Goal: Navigation & Orientation: Understand site structure

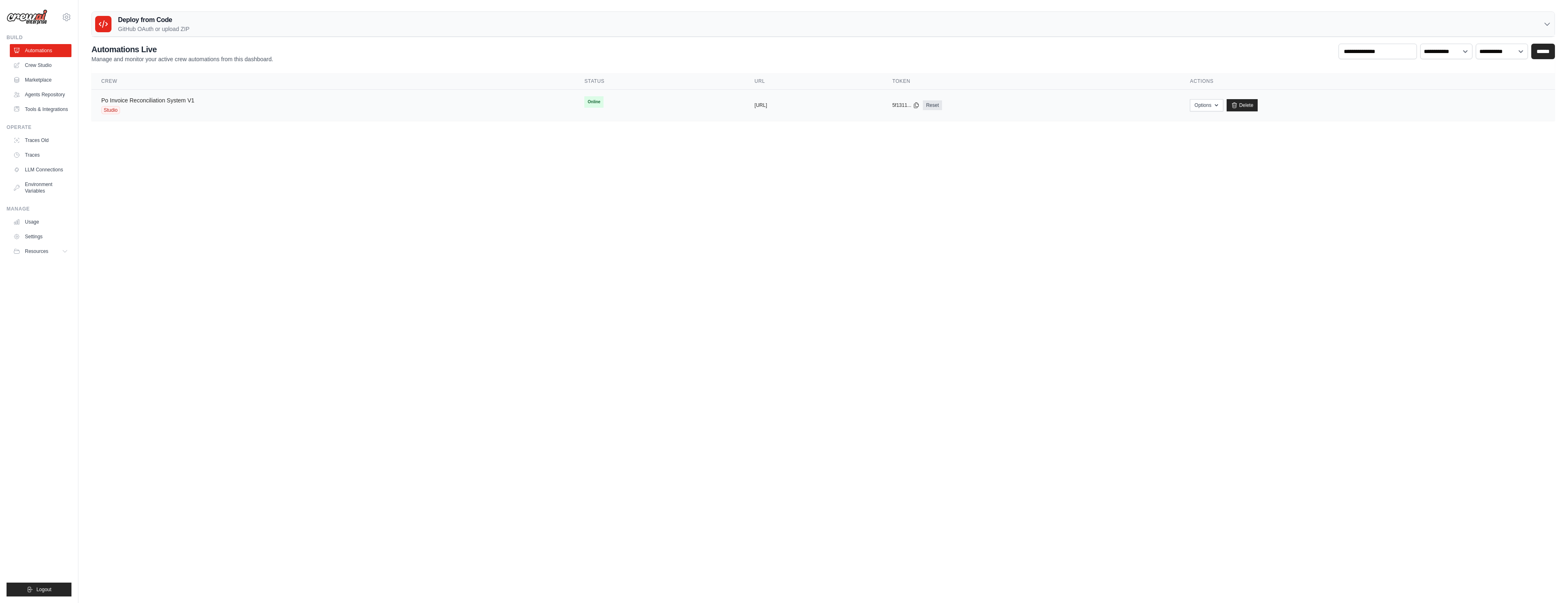
click at [164, 101] on link "Po Invoice Reconciliation System V1" at bounding box center [148, 100] width 93 height 7
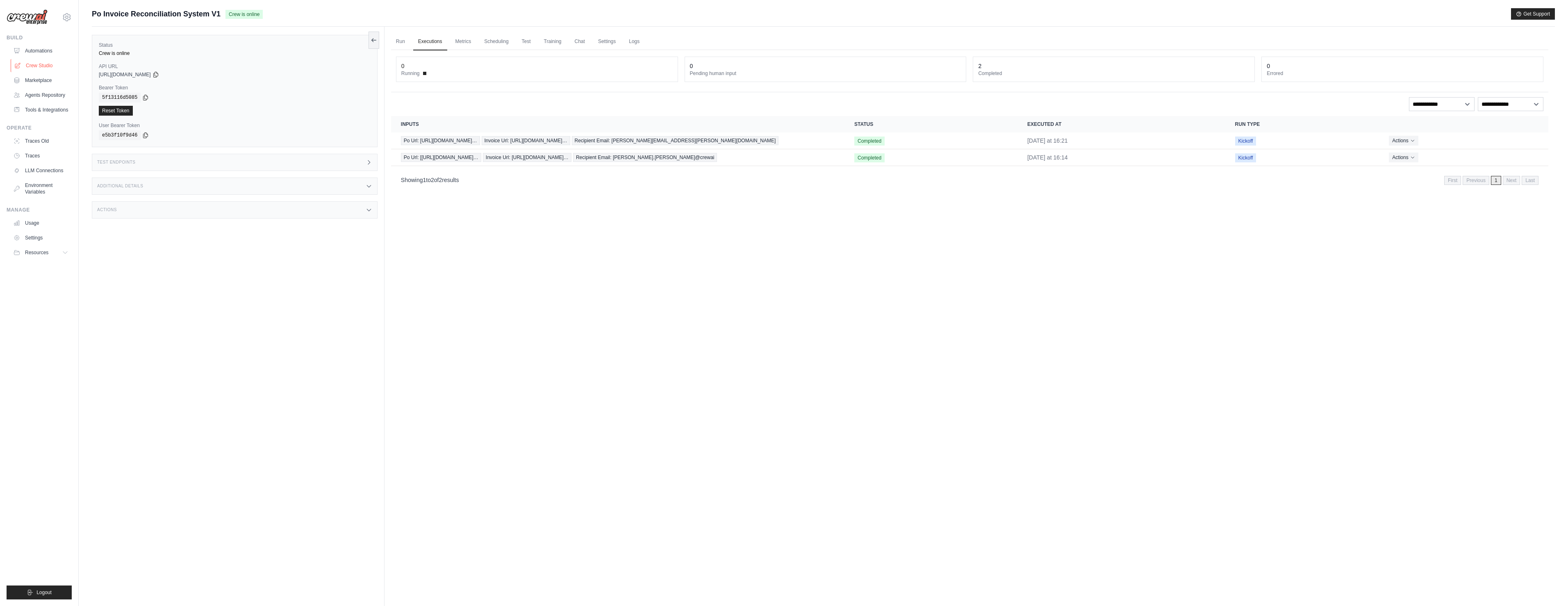
click at [46, 69] on link "Crew Studio" at bounding box center [41, 65] width 62 height 13
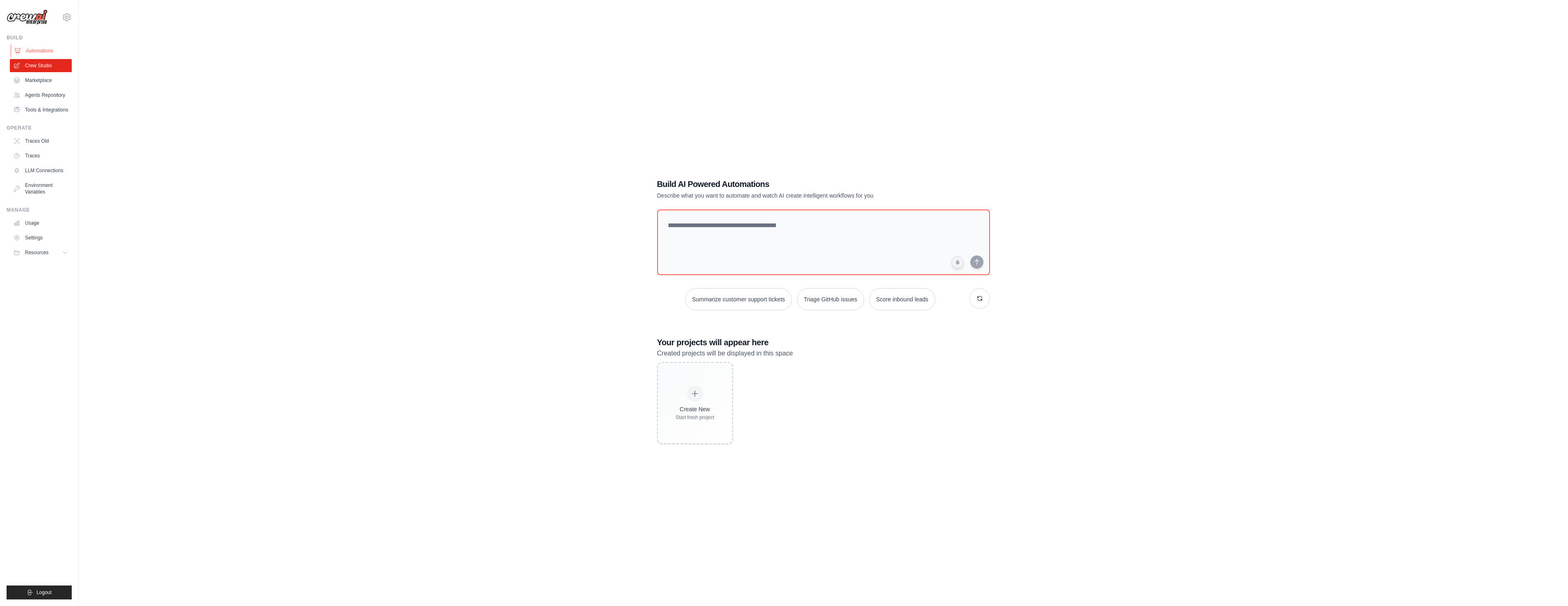
click at [37, 51] on link "Automations" at bounding box center [41, 51] width 62 height 13
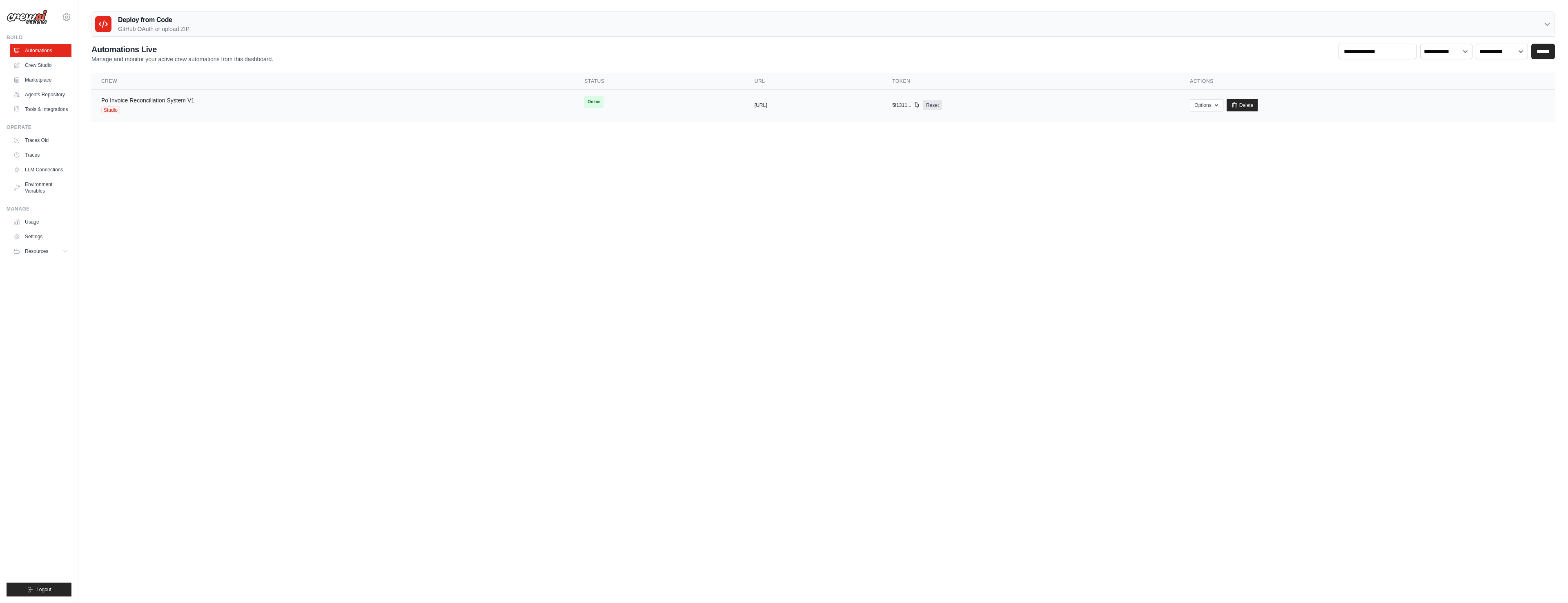
click at [146, 99] on link "Po Invoice Reconciliation System V1" at bounding box center [148, 100] width 93 height 7
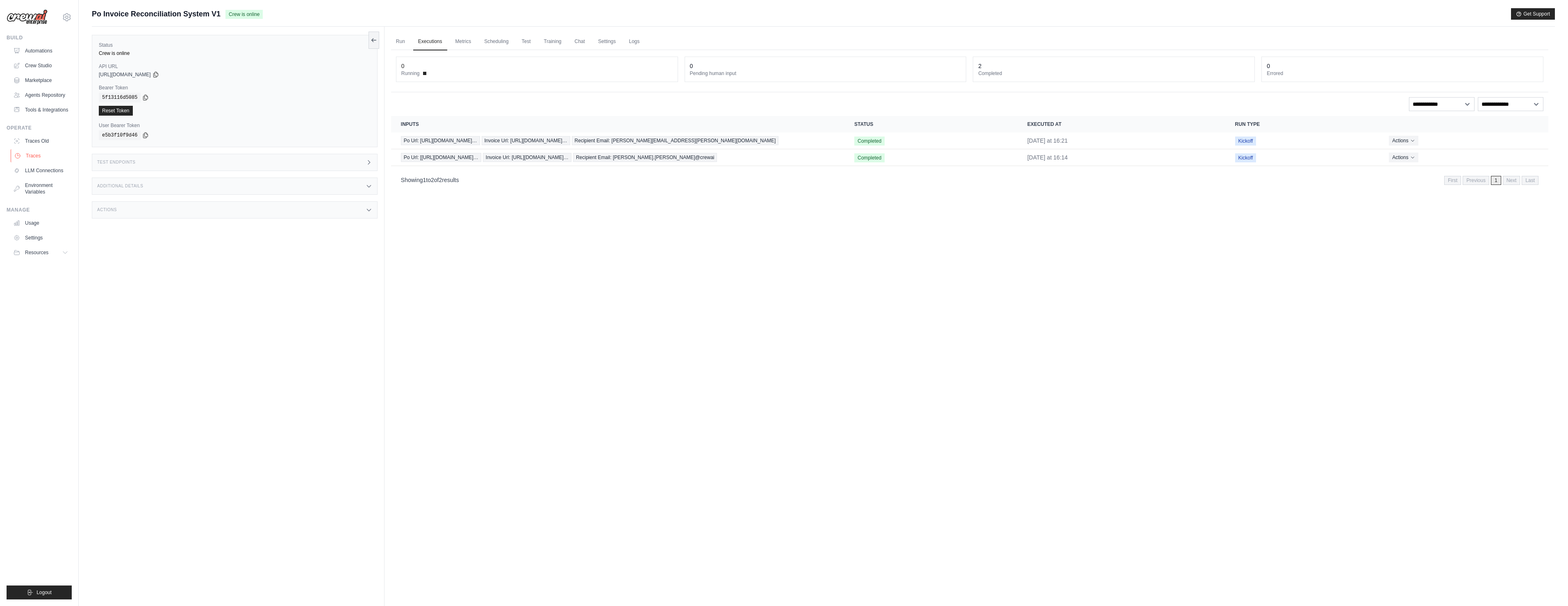
click at [38, 158] on link "Traces" at bounding box center [41, 156] width 62 height 13
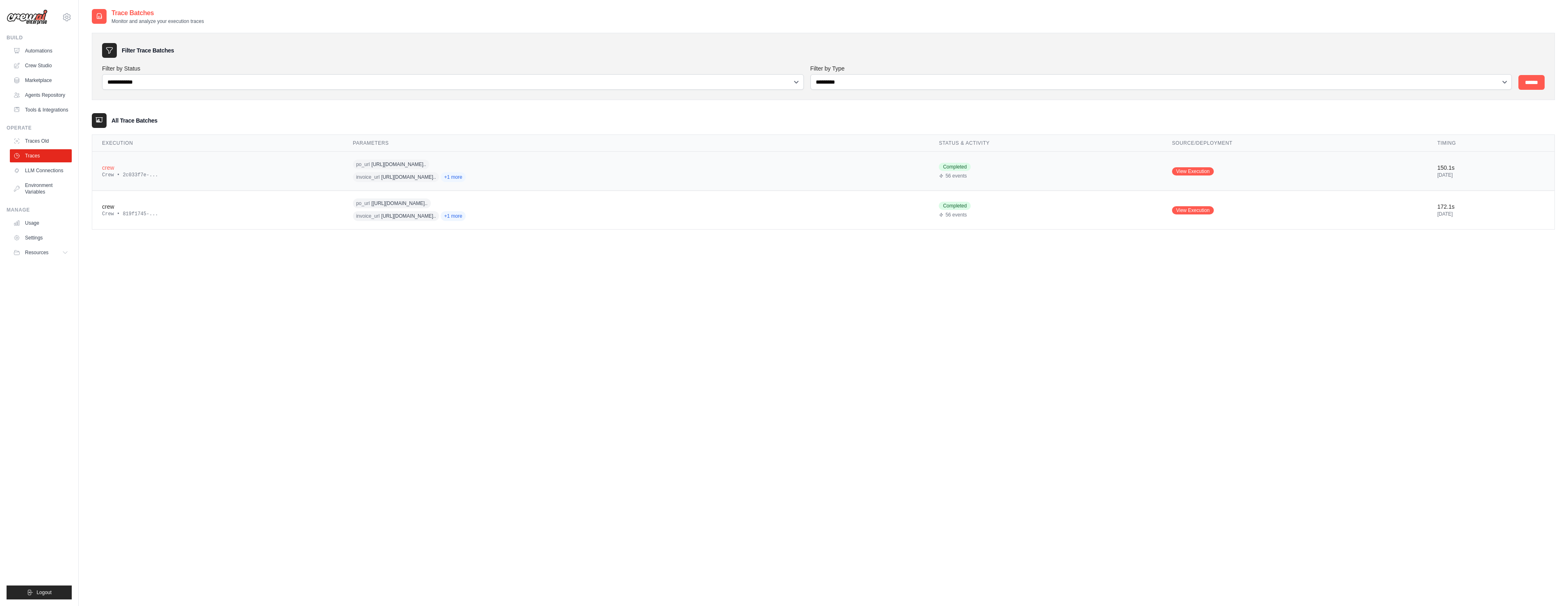
click at [106, 169] on div "crew" at bounding box center [217, 167] width 231 height 8
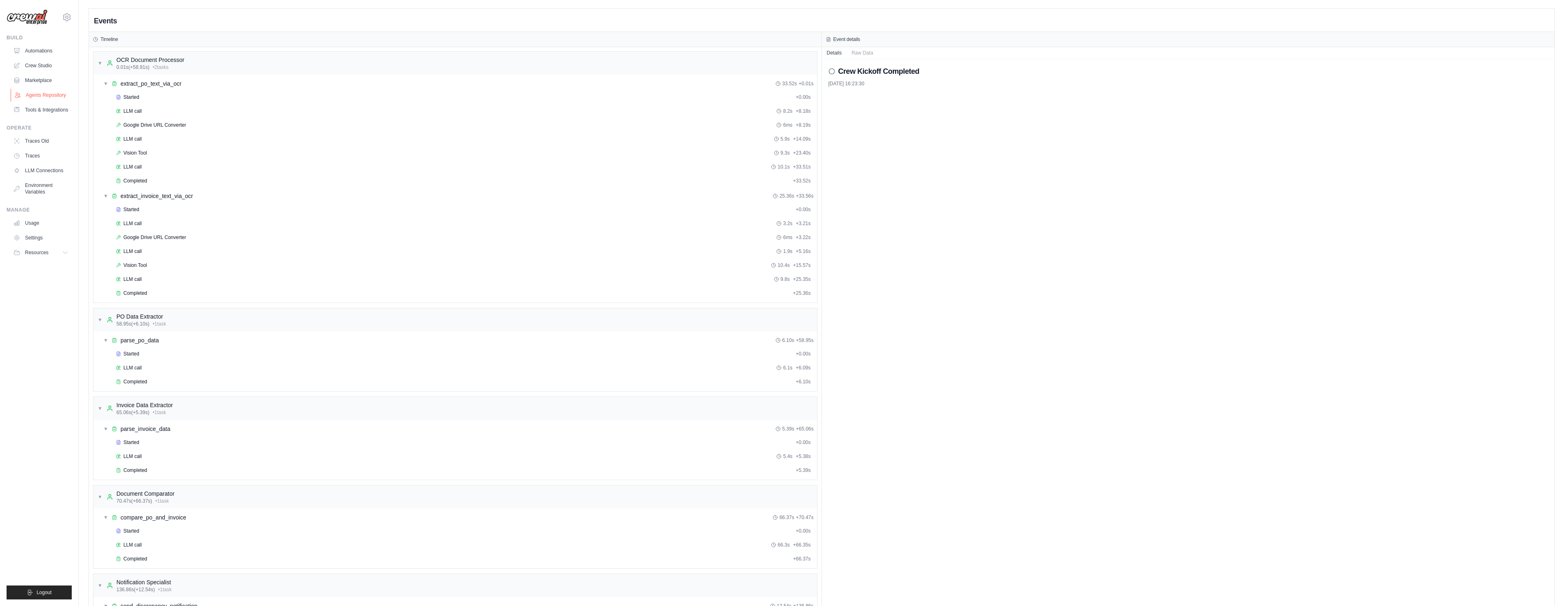
click at [44, 95] on link "Agents Repository" at bounding box center [41, 95] width 62 height 13
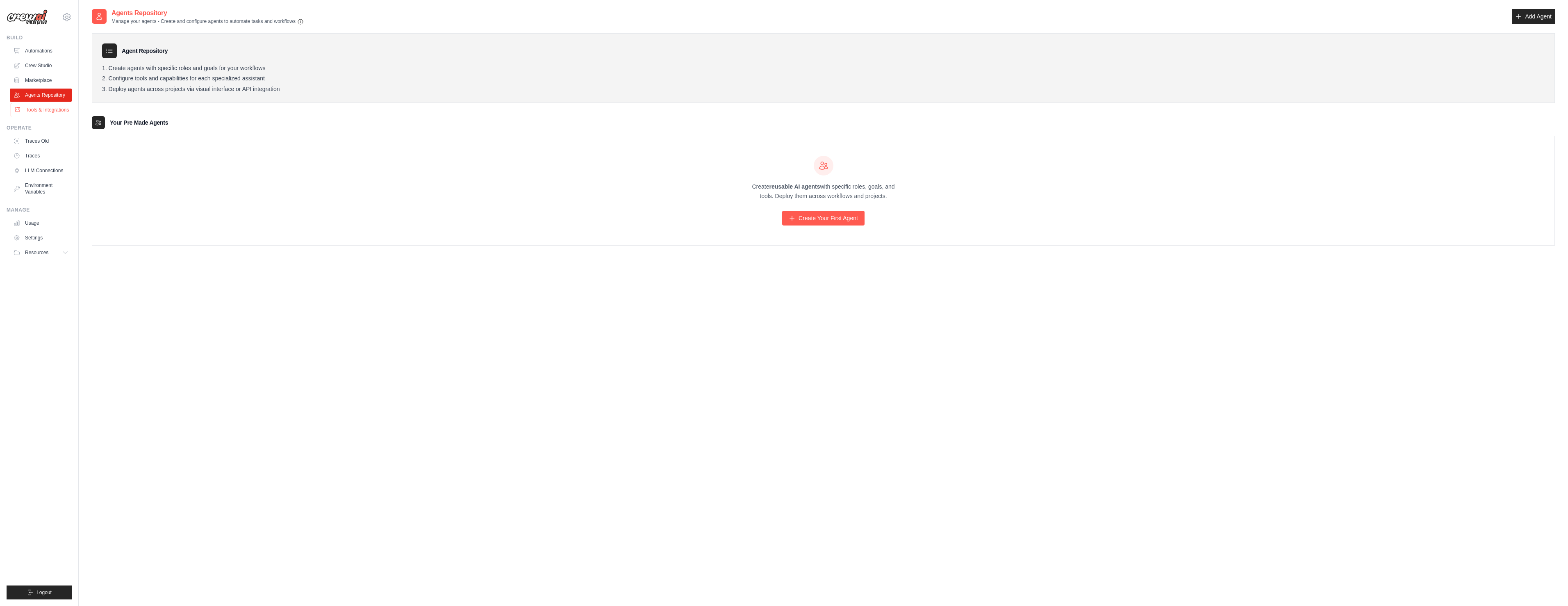
click at [44, 109] on link "Tools & Integrations" at bounding box center [41, 109] width 62 height 13
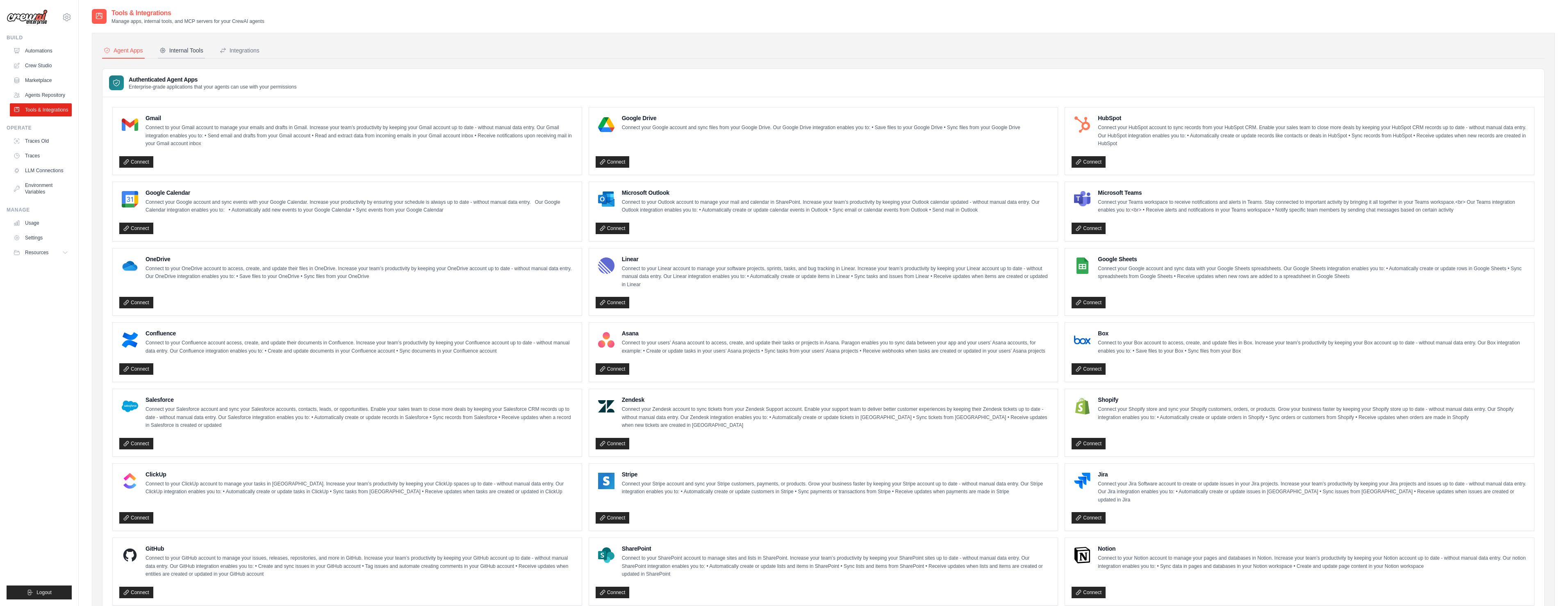
click at [177, 52] on div "Internal Tools" at bounding box center [181, 50] width 44 height 8
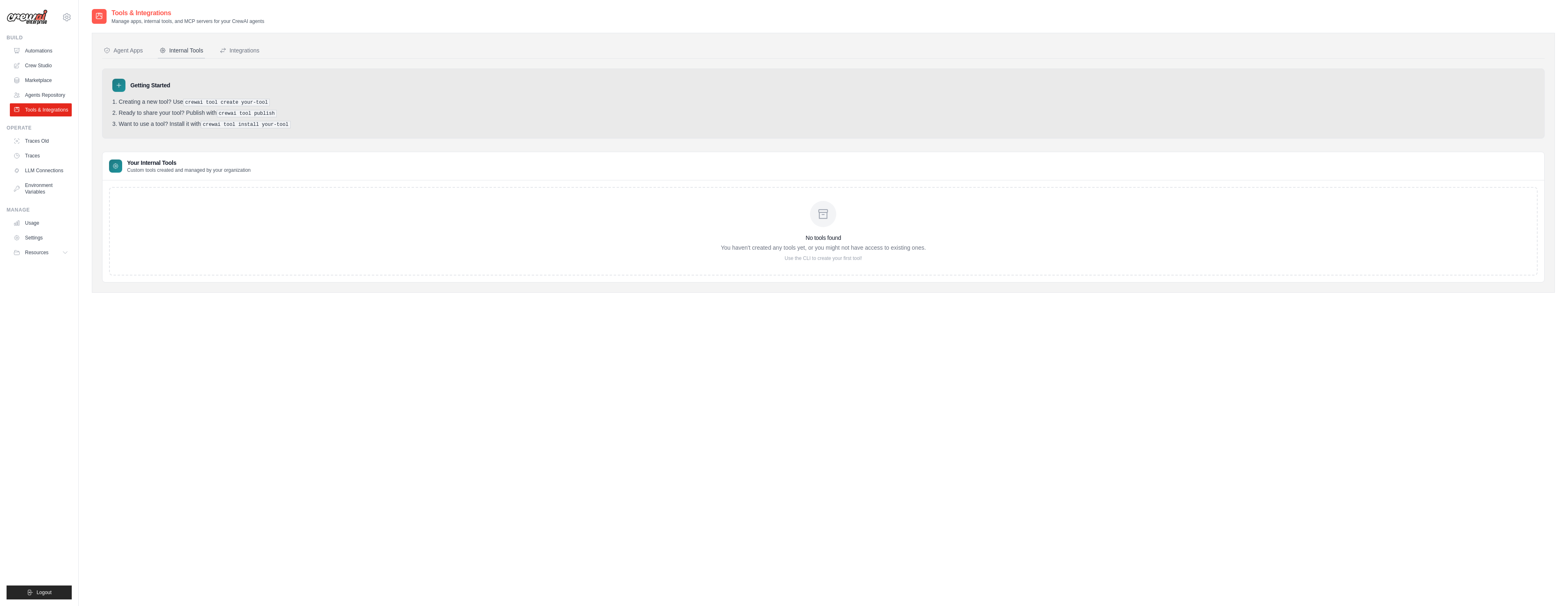
click at [177, 52] on div "Internal Tools" at bounding box center [181, 50] width 44 height 8
click at [34, 173] on link "LLM Connections" at bounding box center [41, 170] width 62 height 13
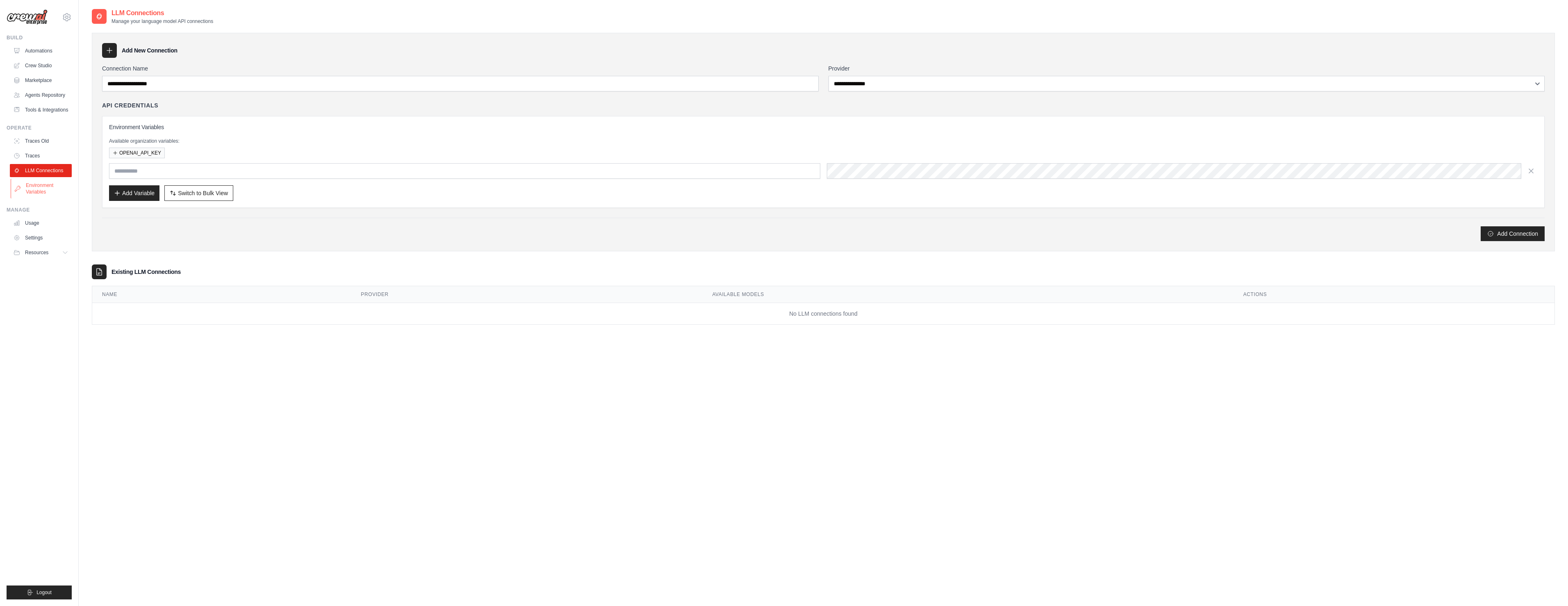
click at [37, 187] on link "Environment Variables" at bounding box center [41, 189] width 62 height 20
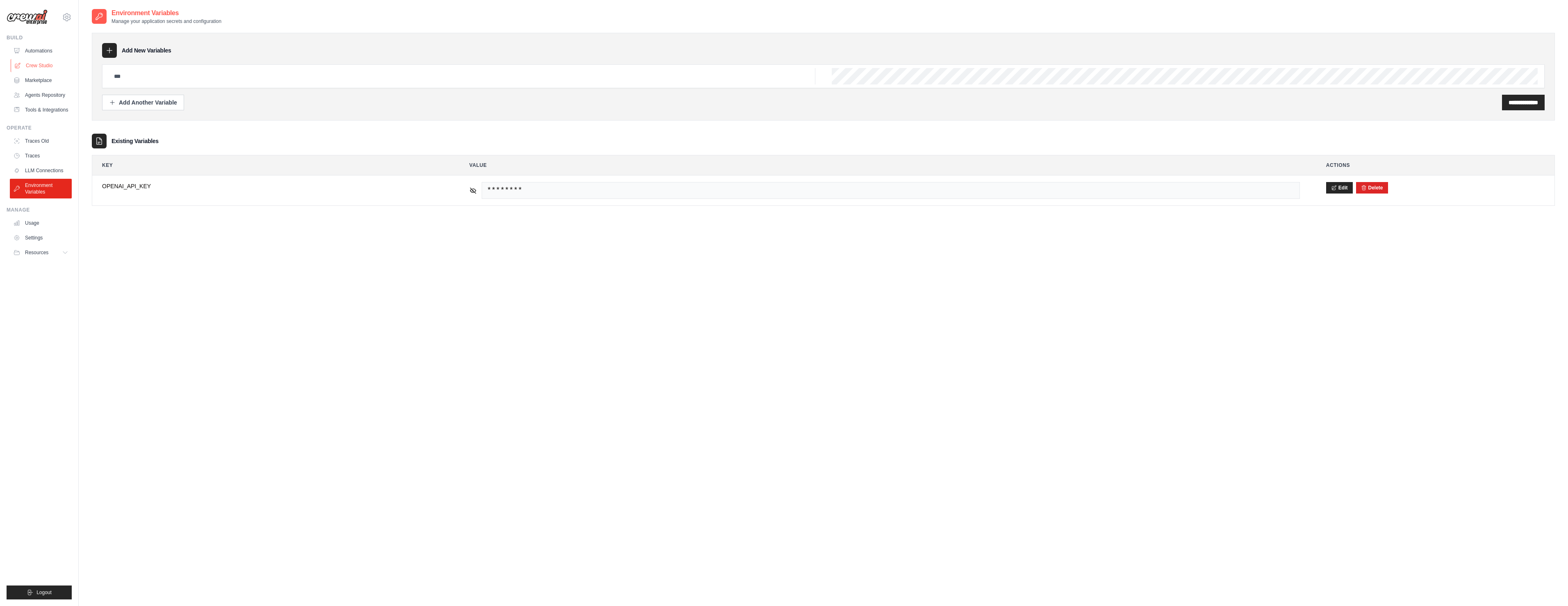
click at [48, 64] on link "Crew Studio" at bounding box center [41, 65] width 62 height 13
